Goal: Task Accomplishment & Management: Complete application form

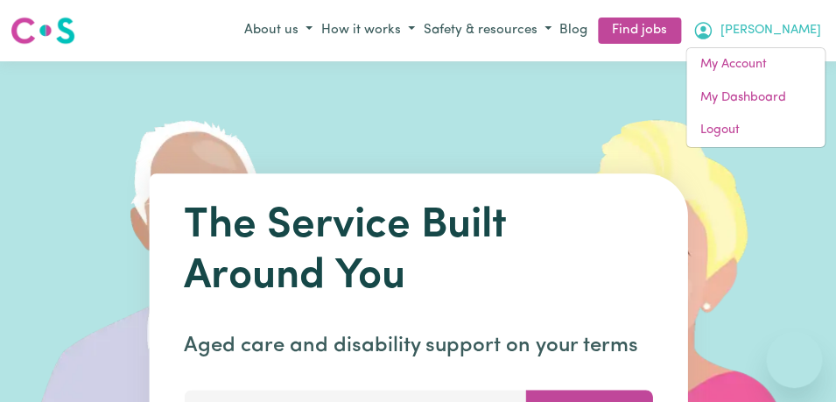
click at [759, 76] on link "My Account" at bounding box center [755, 64] width 138 height 33
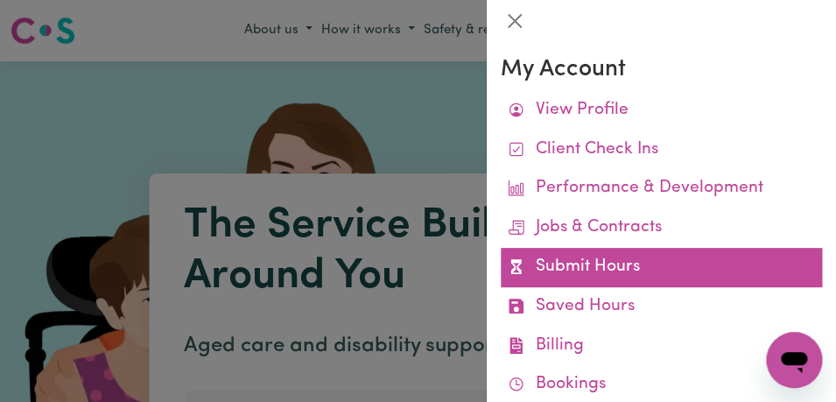
click at [678, 259] on link "Submit Hours" at bounding box center [661, 267] width 321 height 39
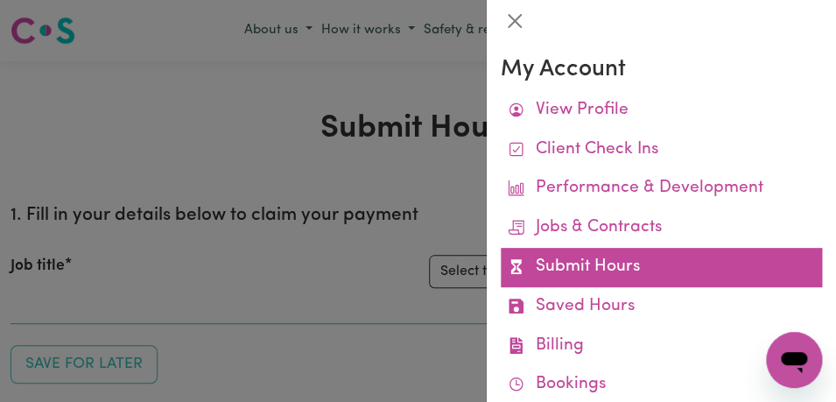
click at [678, 259] on link "Submit Hours" at bounding box center [661, 267] width 321 height 39
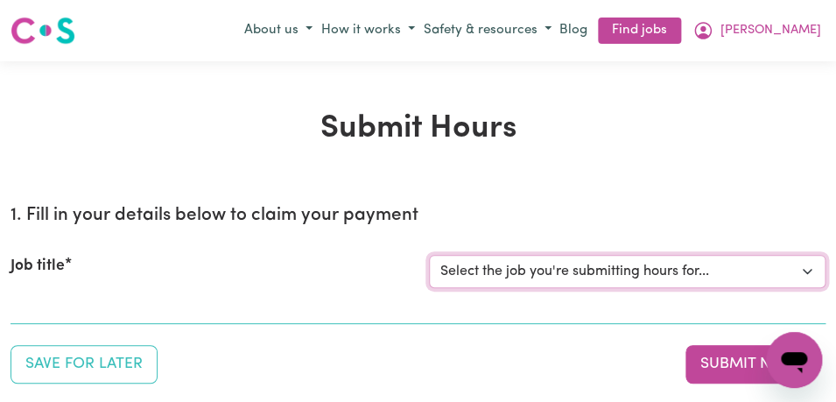
select select "11855"
click option "[[PERSON_NAME]] Support Worker Needed For Personal Care In the Morning- [PERSON…" at bounding box center [0, 0] width 0 height 0
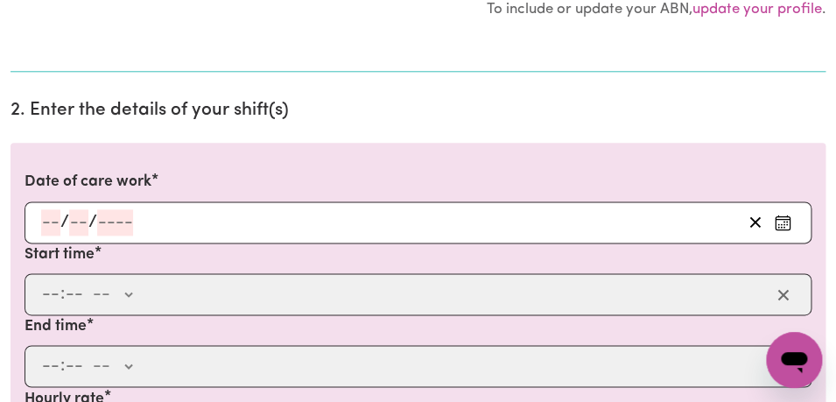
scroll to position [444, 0]
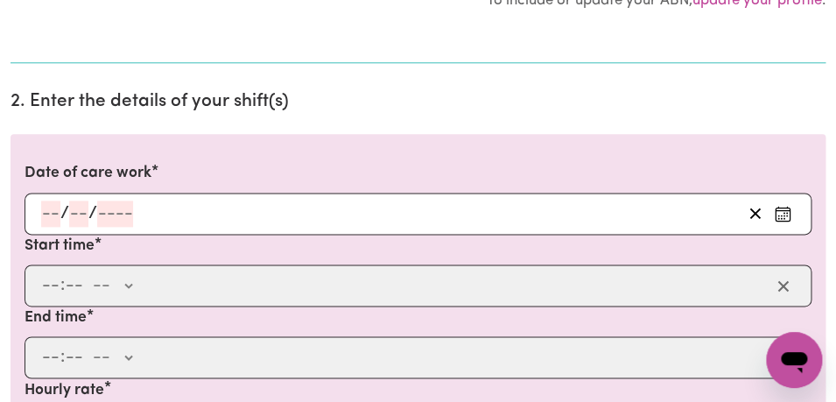
click at [782, 214] on icon "Enter the date of care work" at bounding box center [783, 214] width 18 height 18
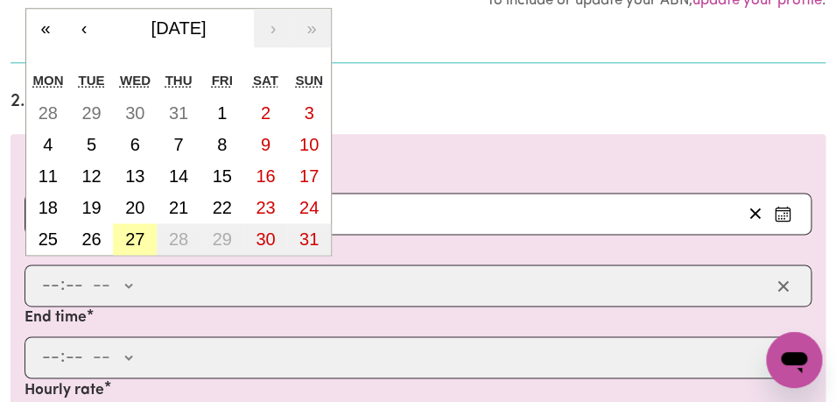
click at [143, 241] on abbr "27" at bounding box center [134, 238] width 19 height 19
type input "[DATE]"
type input "27"
type input "8"
type input "2025"
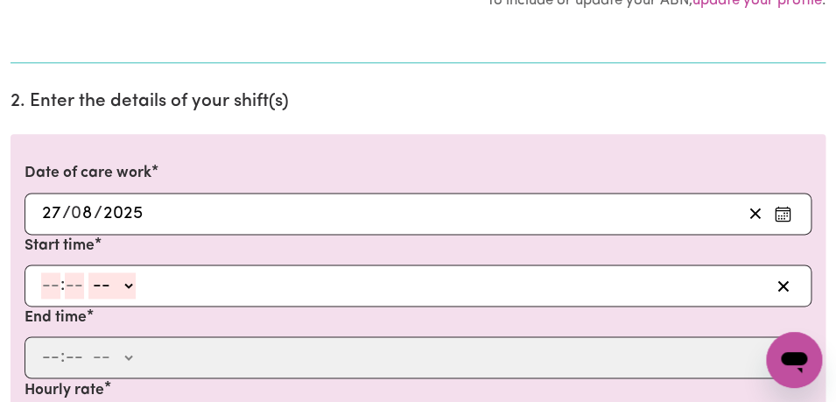
click at [47, 292] on input "number" at bounding box center [50, 285] width 19 height 26
type input "8"
type input "00"
select select "am"
click option "AM" at bounding box center [0, 0] width 0 height 0
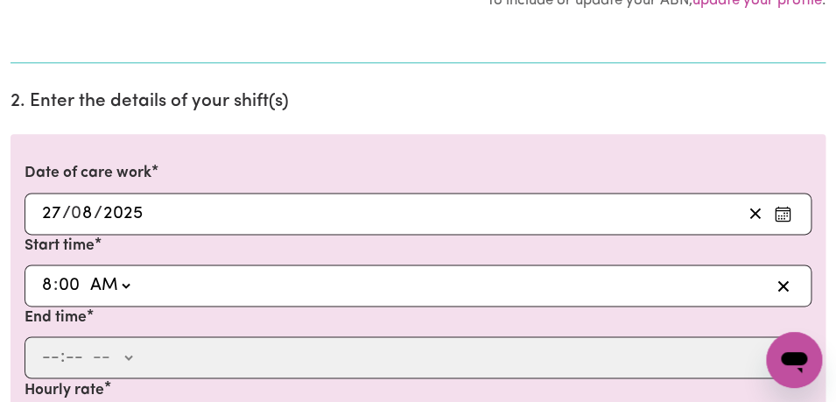
type input "08:00"
type input "0"
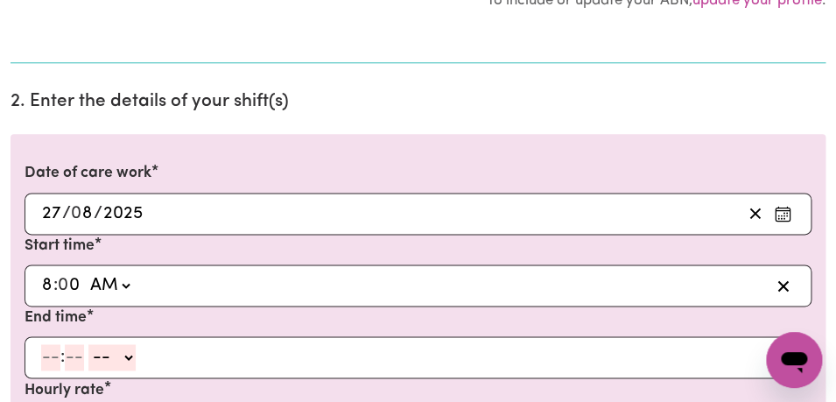
click at [52, 362] on input "number" at bounding box center [50, 357] width 19 height 26
type input "10"
type input "0"
click at [92, 344] on select "-- AM PM" at bounding box center [115, 357] width 47 height 26
select select "am"
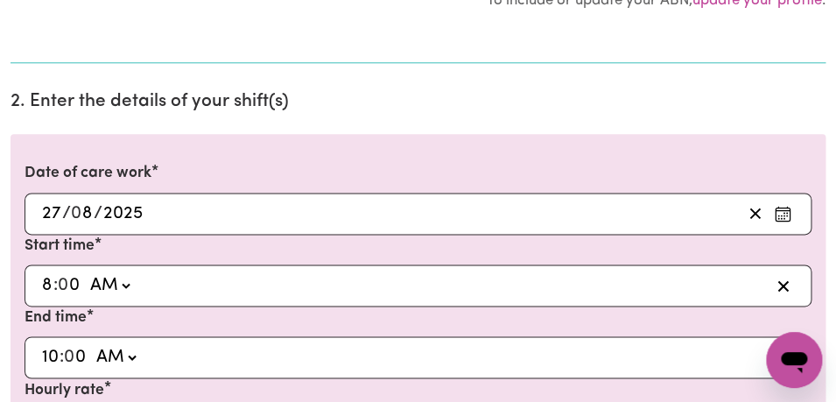
click option "AM" at bounding box center [0, 0] width 0 height 0
type input "10:00"
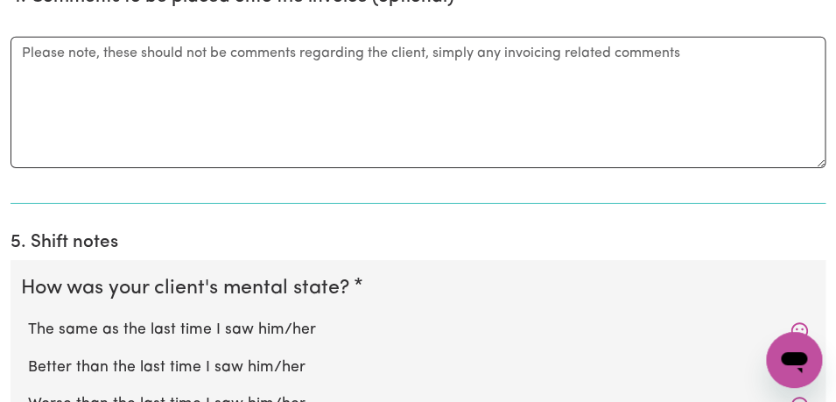
scroll to position [1344, 0]
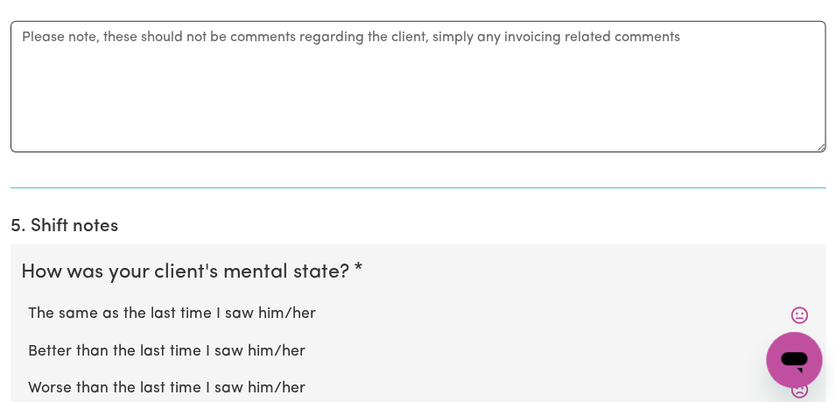
click at [144, 315] on label "The same as the last time I saw him/her" at bounding box center [418, 314] width 780 height 23
click at [28, 303] on input "The same as the last time I saw him/her" at bounding box center [27, 302] width 1 height 1
radio input "true"
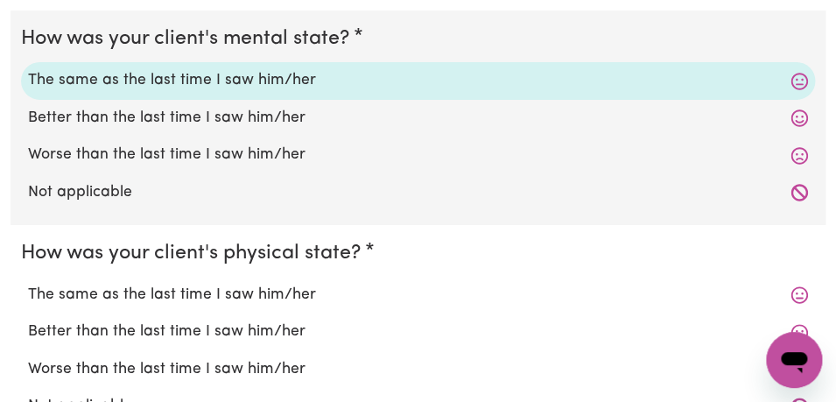
scroll to position [1606, 0]
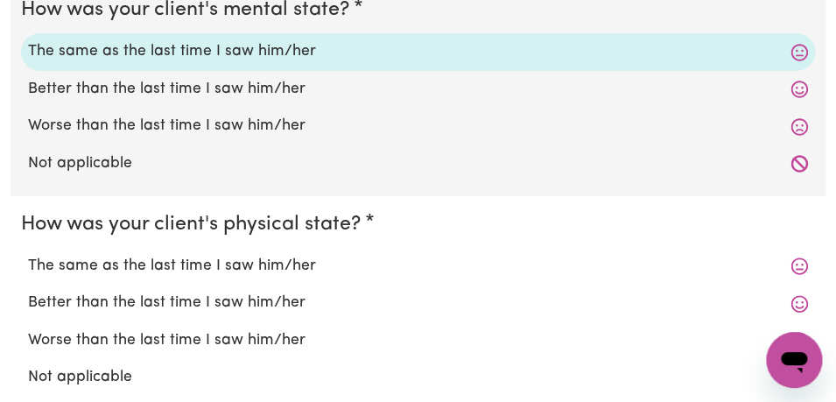
click at [151, 266] on label "The same as the last time I saw him/her" at bounding box center [418, 266] width 780 height 23
click at [28, 255] on input "The same as the last time I saw him/her" at bounding box center [27, 254] width 1 height 1
radio input "true"
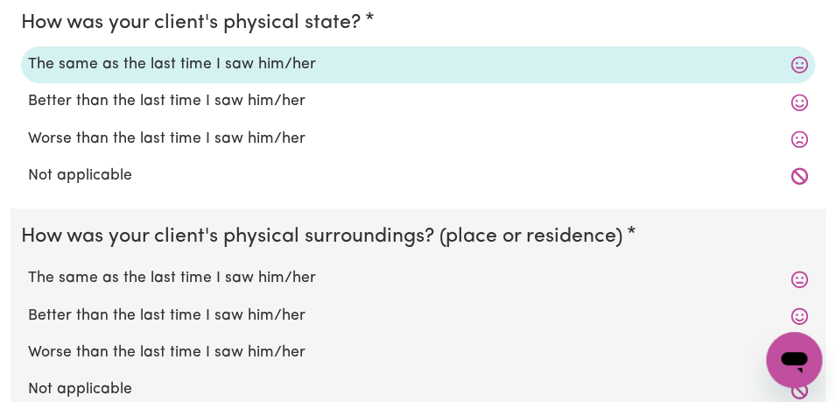
scroll to position [1831, 0]
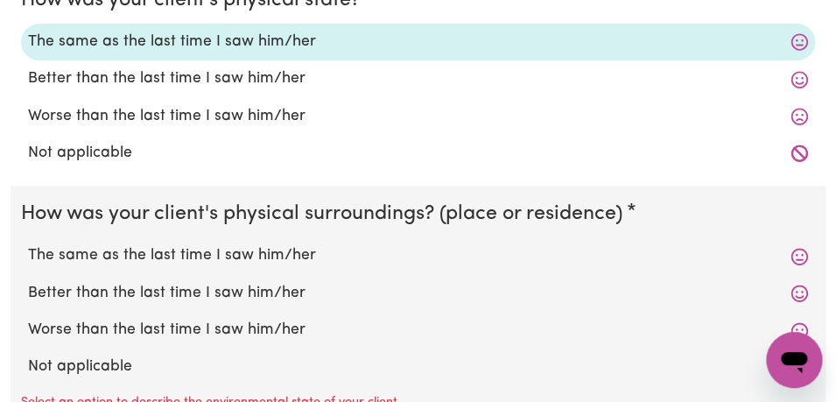
click at [152, 252] on label "The same as the last time I saw him/her" at bounding box center [418, 255] width 780 height 23
click at [28, 244] on input "The same as the last time I saw him/her" at bounding box center [27, 243] width 1 height 1
radio input "true"
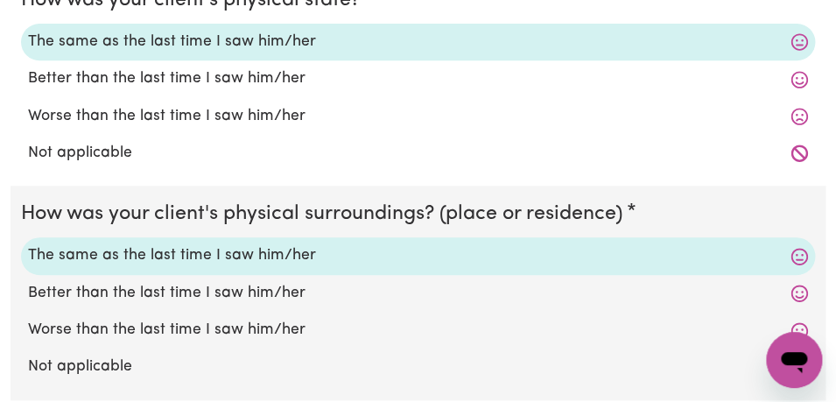
scroll to position [1942, 0]
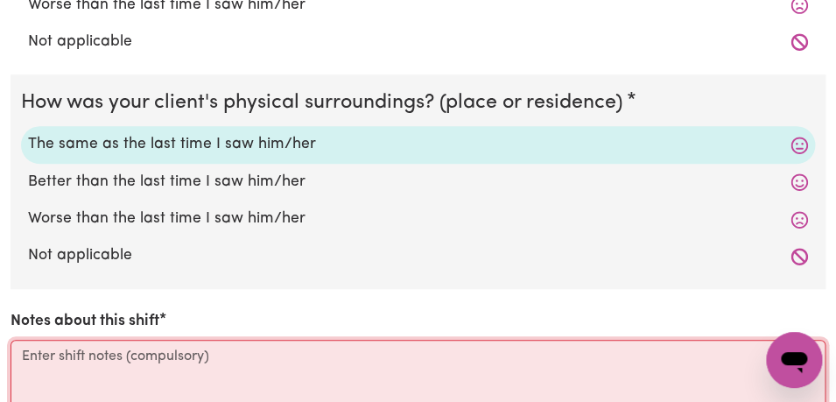
click at [130, 362] on textarea "Notes about this shift" at bounding box center [418, 405] width 815 height 131
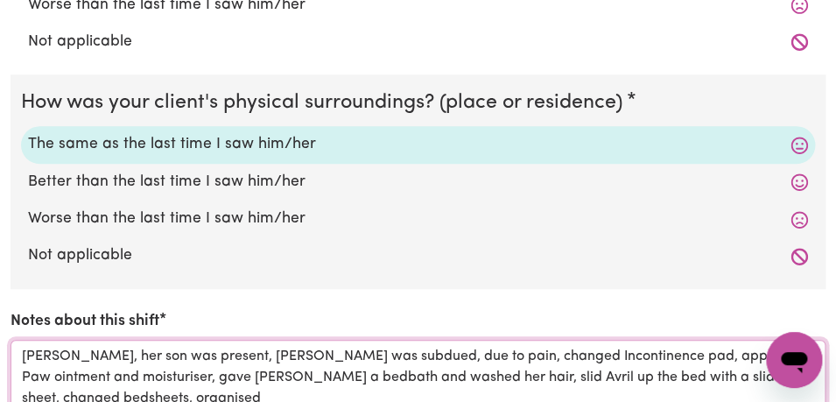
scroll to position [1946, 0]
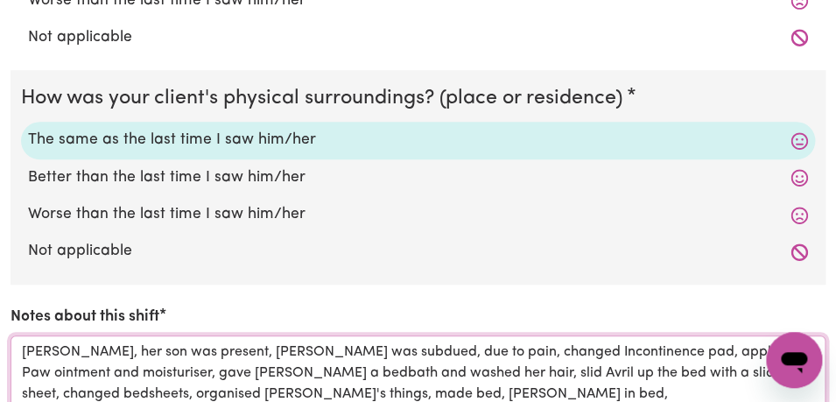
click at [287, 397] on textarea "[PERSON_NAME], her son was present, [PERSON_NAME] was subdued, due to pain, cha…" at bounding box center [418, 400] width 815 height 131
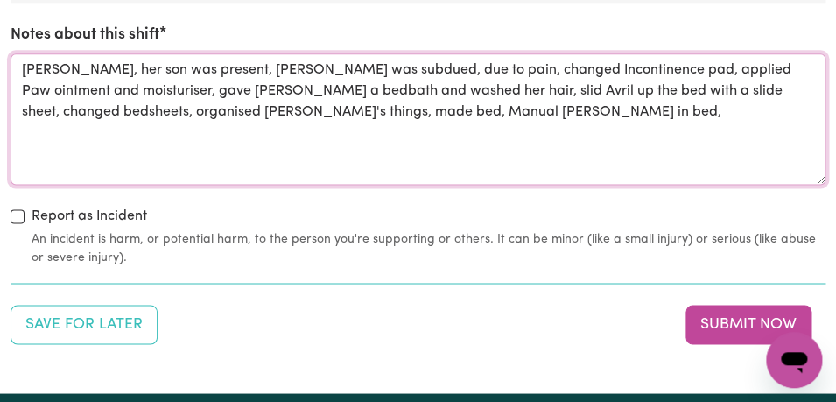
scroll to position [2246, 0]
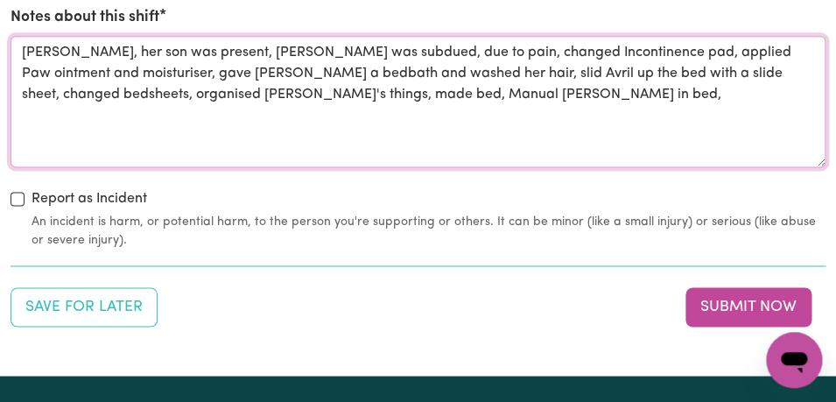
click at [441, 99] on textarea "[PERSON_NAME], her son was present, [PERSON_NAME] was subdued, due to pain, cha…" at bounding box center [418, 101] width 815 height 131
click at [353, 95] on textarea "[PERSON_NAME], her son was present, [PERSON_NAME] was subdued, due to pain, cha…" at bounding box center [418, 101] width 815 height 131
click at [434, 91] on textarea "[PERSON_NAME], her son was present, [PERSON_NAME] was subdued, due to pain, cha…" at bounding box center [418, 101] width 815 height 131
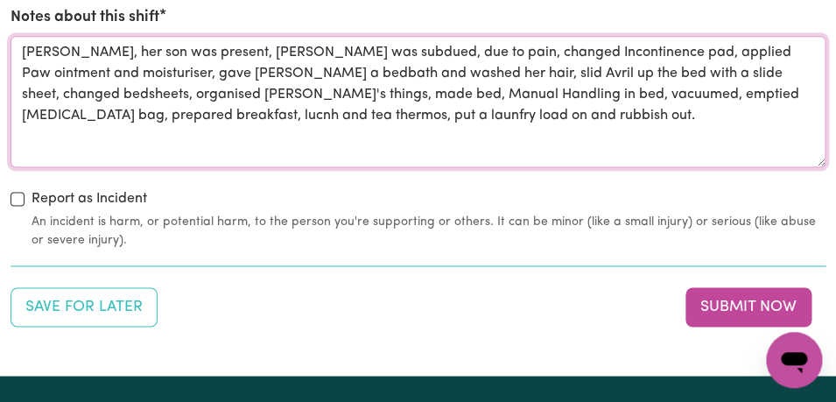
click at [204, 115] on textarea "[PERSON_NAME], her son was present, [PERSON_NAME] was subdued, due to pain, cha…" at bounding box center [418, 101] width 815 height 131
click at [794, 94] on textarea "[PERSON_NAME], her son was present, [PERSON_NAME] was subdued, due to pain, cha…" at bounding box center [418, 101] width 815 height 131
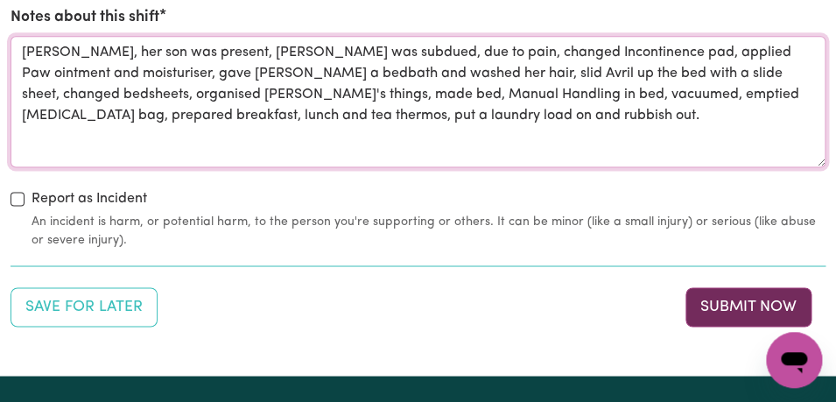
type textarea "[PERSON_NAME], her son was present, [PERSON_NAME] was subdued, due to pain, cha…"
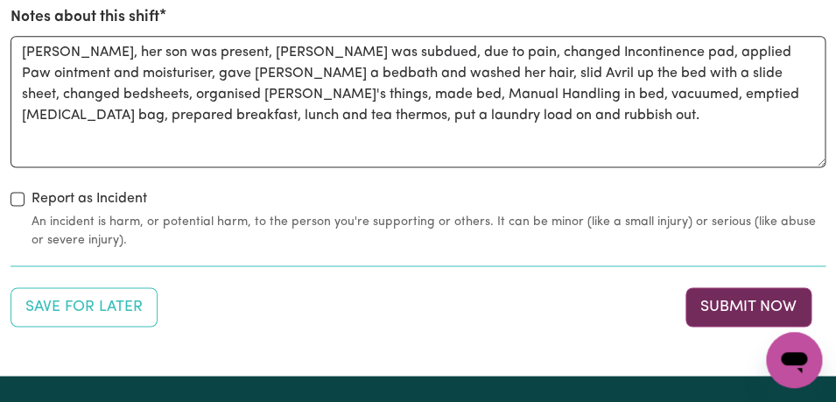
click at [754, 306] on button "Submit Now" at bounding box center [748, 306] width 126 height 39
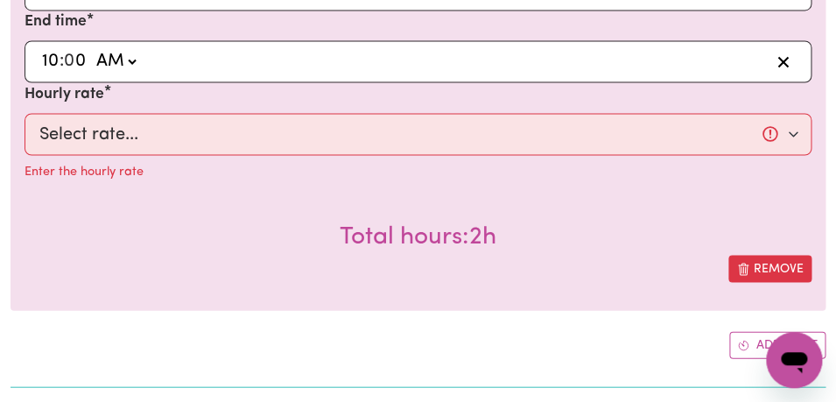
scroll to position [693, 0]
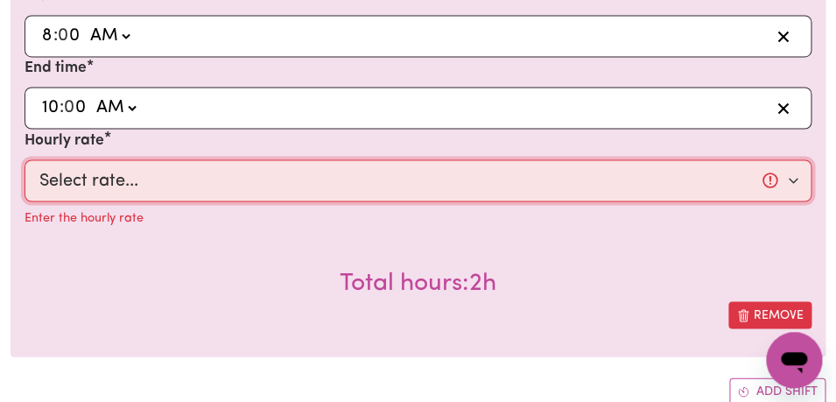
select select "44-Weekday"
click option "$44.00 (Weekday)" at bounding box center [0, 0] width 0 height 0
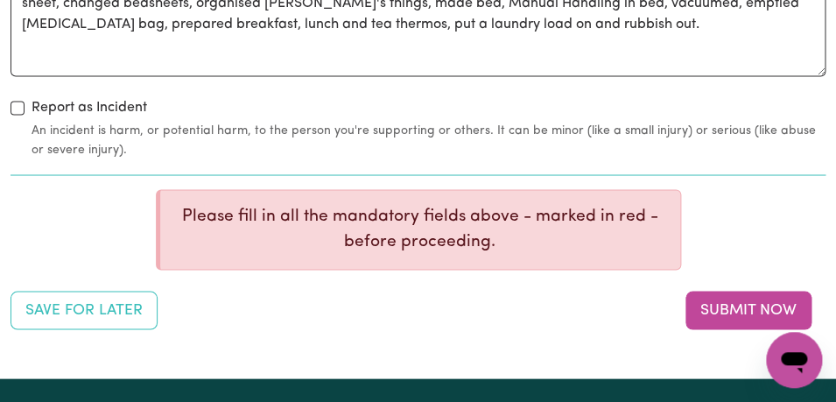
scroll to position [2344, 0]
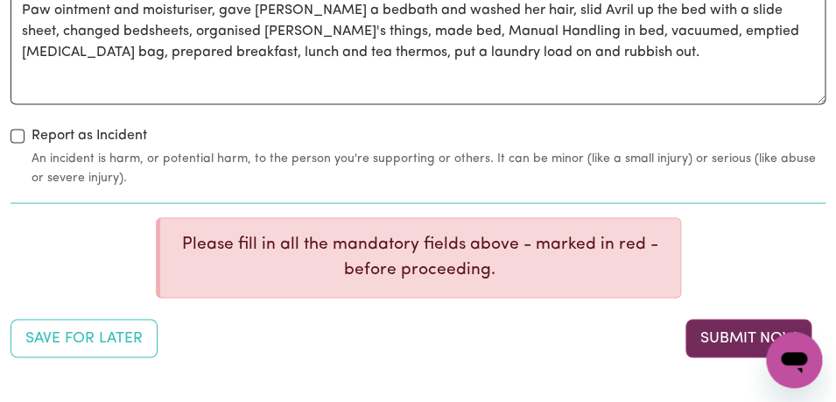
click at [720, 348] on button "Submit Now" at bounding box center [748, 338] width 126 height 39
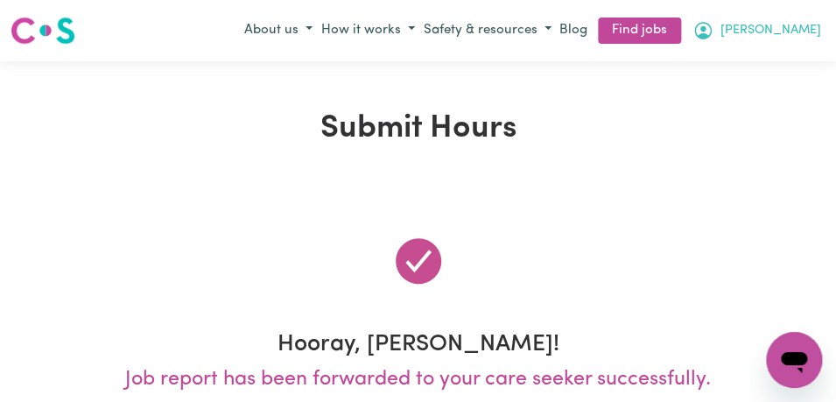
scroll to position [0, 0]
click at [804, 28] on span "[PERSON_NAME]" at bounding box center [770, 30] width 101 height 19
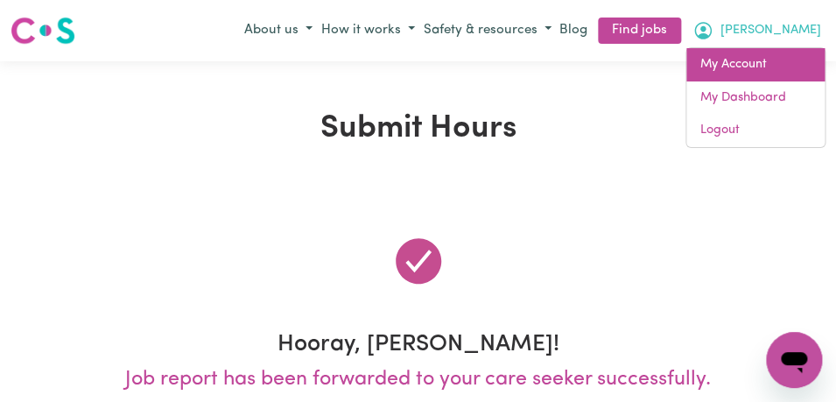
click at [779, 68] on link "My Account" at bounding box center [755, 64] width 138 height 33
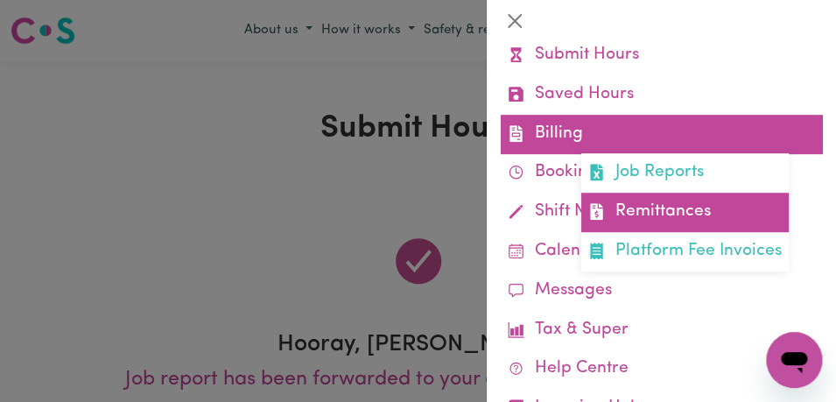
scroll to position [214, 0]
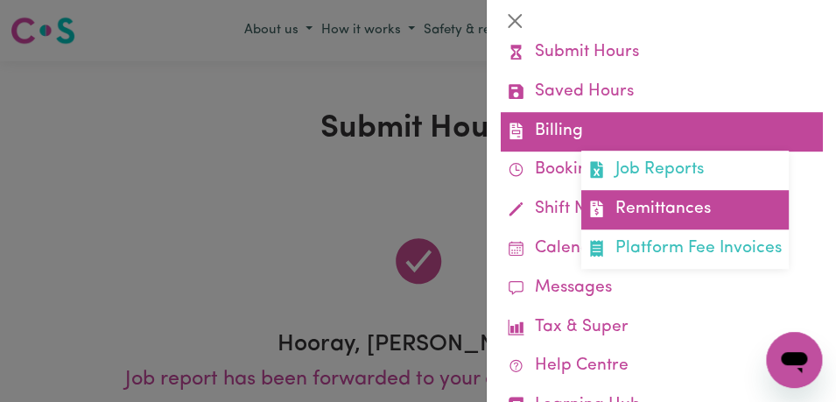
click at [681, 205] on link "Remittances" at bounding box center [684, 209] width 207 height 39
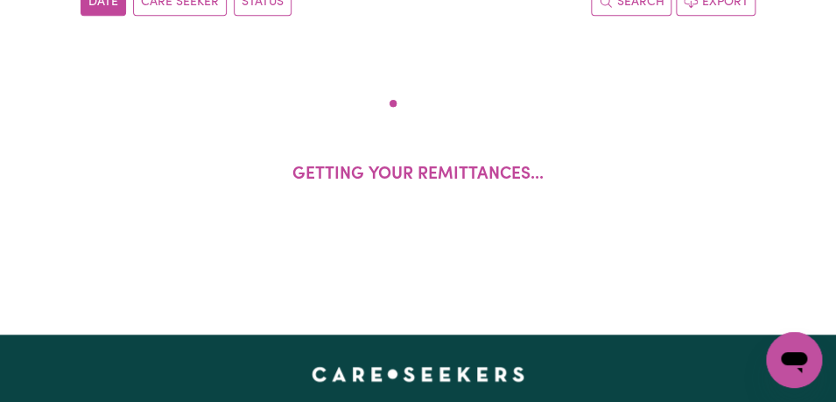
scroll to position [228, 0]
